Goal: Task Accomplishment & Management: Use online tool/utility

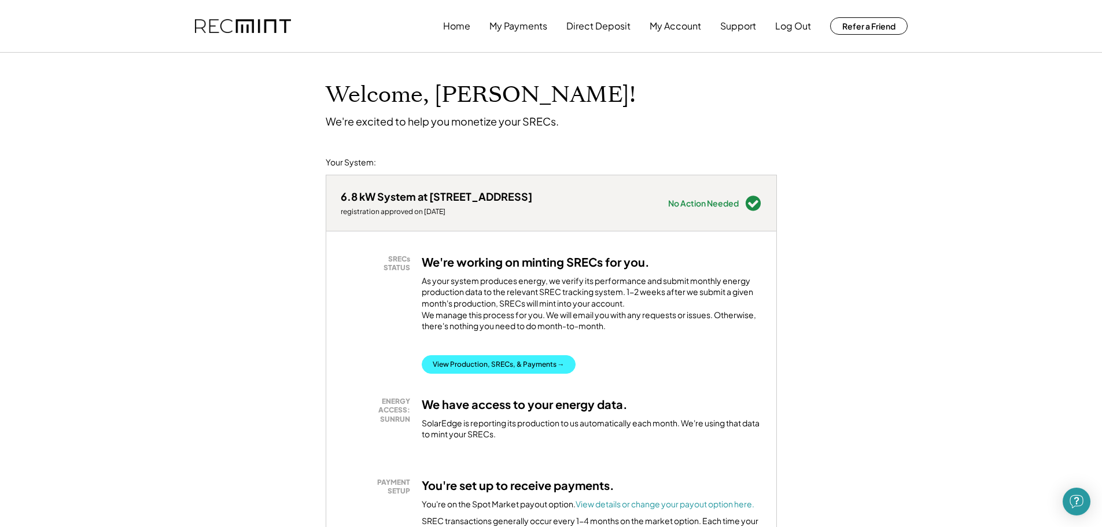
click at [514, 374] on button "View Production, SRECs, & Payments →" at bounding box center [499, 364] width 154 height 19
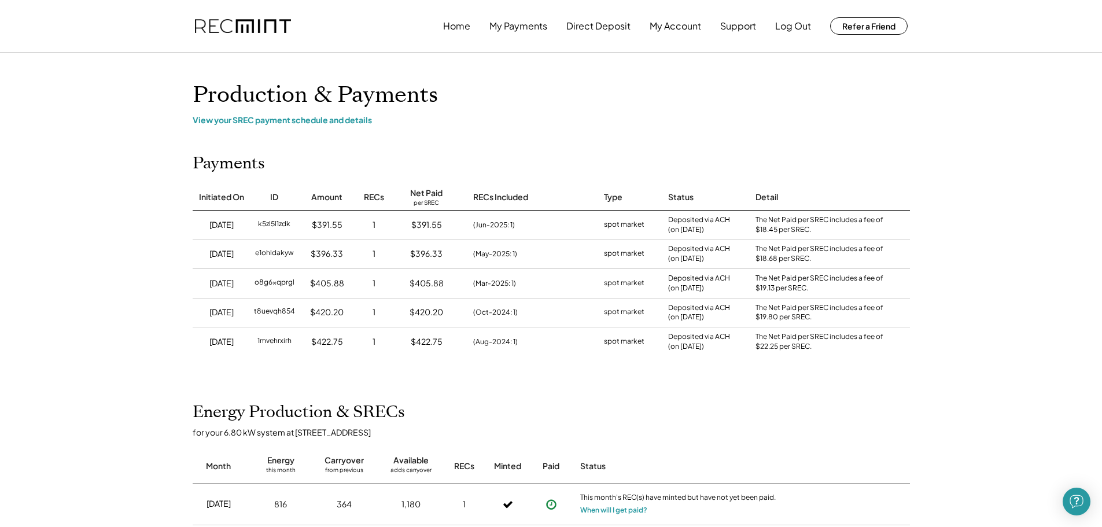
scroll to position [58, 0]
